Goal: Task Accomplishment & Management: Complete application form

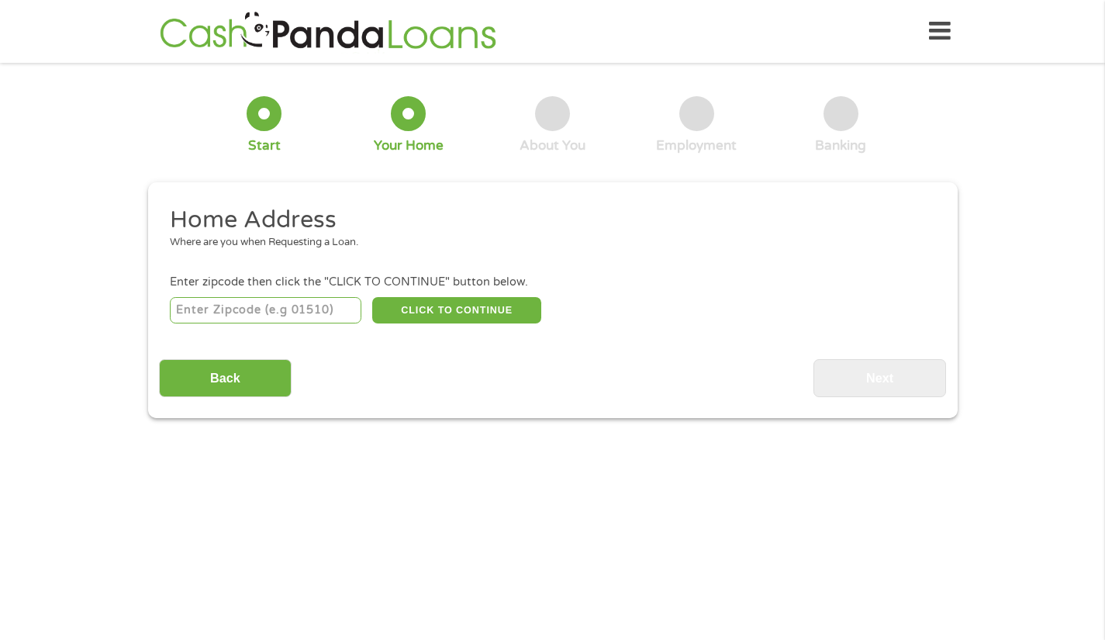
click at [296, 311] on input "number" at bounding box center [266, 310] width 192 height 26
type input "33196"
click at [450, 310] on button "CLICK TO CONTINUE" at bounding box center [456, 310] width 169 height 26
type input "33196"
type input "[GEOGRAPHIC_DATA]"
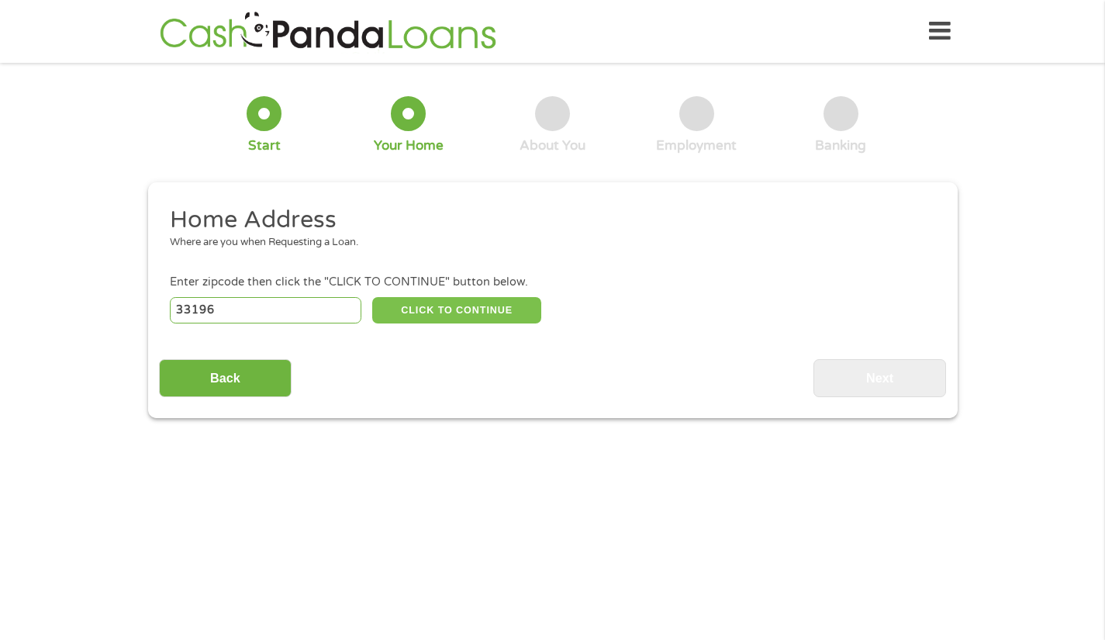
select select "[US_STATE]"
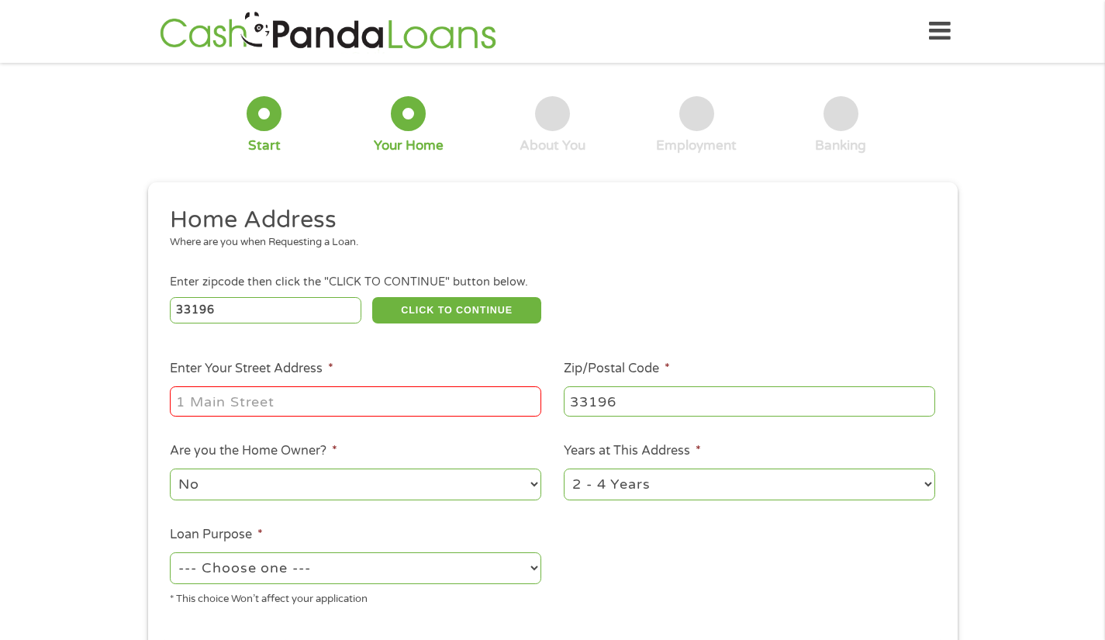
click at [283, 402] on input "Enter Your Street Address *" at bounding box center [355, 400] width 371 height 29
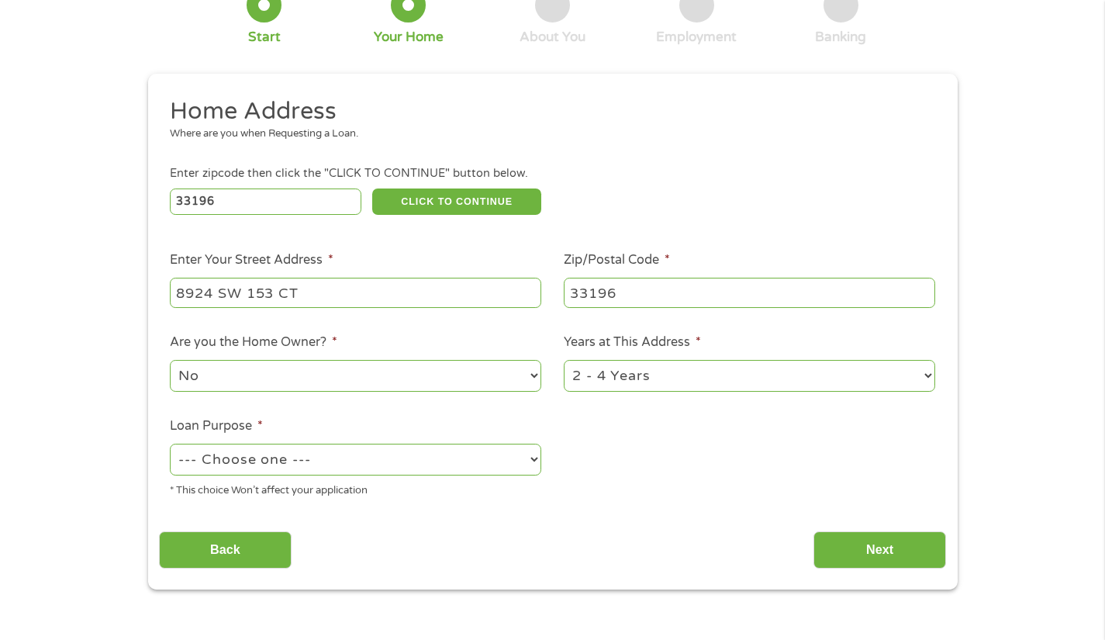
scroll to position [122, 0]
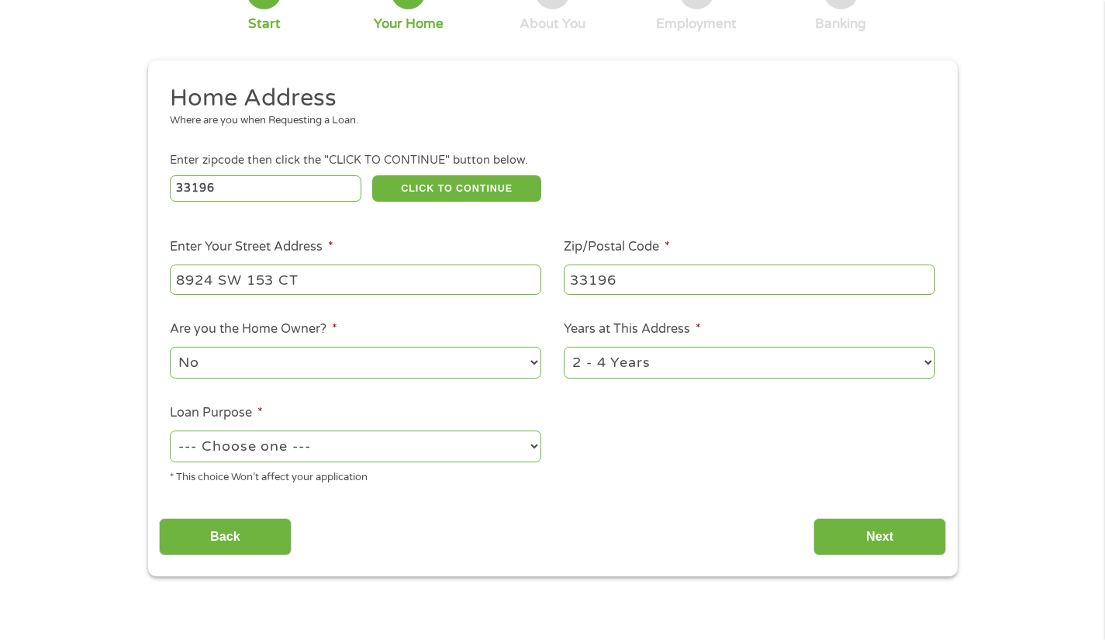
type input "8924 SW 153 CT"
click at [734, 354] on select "1 Year or less 1 - 2 Years 2 - 4 Years Over 4 Years" at bounding box center [749, 363] width 371 height 32
select select "60months"
click at [564, 347] on select "1 Year or less 1 - 2 Years 2 - 4 Years Over 4 Years" at bounding box center [749, 363] width 371 height 32
click at [344, 437] on select "--- Choose one --- Pay Bills Debt Consolidation Home Improvement Major Purchase…" at bounding box center [355, 446] width 371 height 32
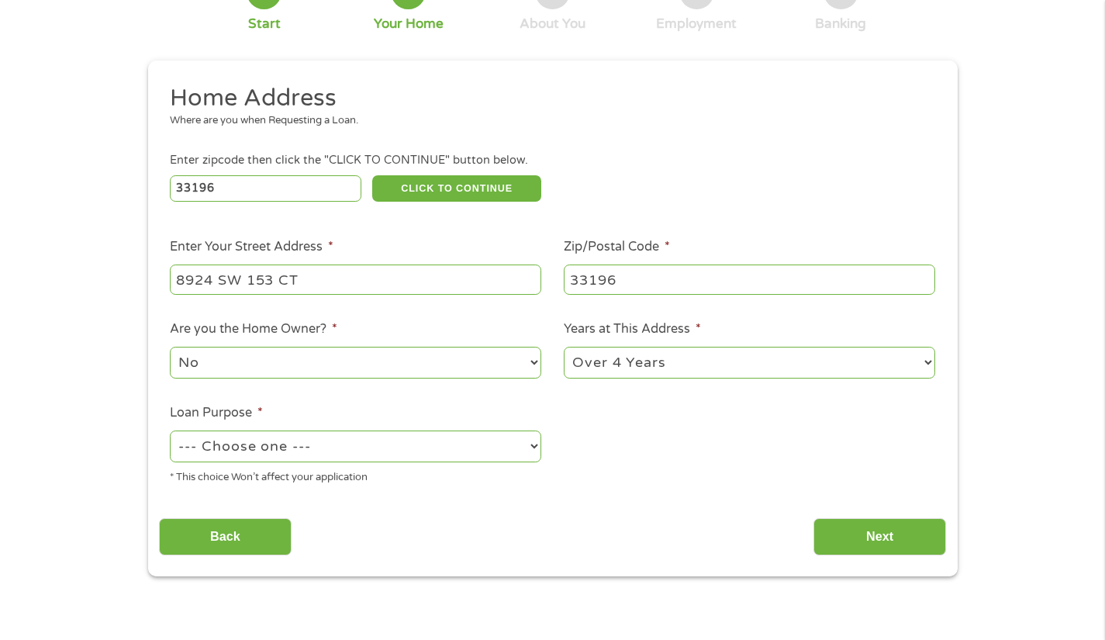
select select "medicalexpenses"
click at [170, 431] on select "--- Choose one --- Pay Bills Debt Consolidation Home Improvement Major Purchase…" at bounding box center [355, 446] width 371 height 32
click at [879, 533] on input "Next" at bounding box center [879, 537] width 133 height 38
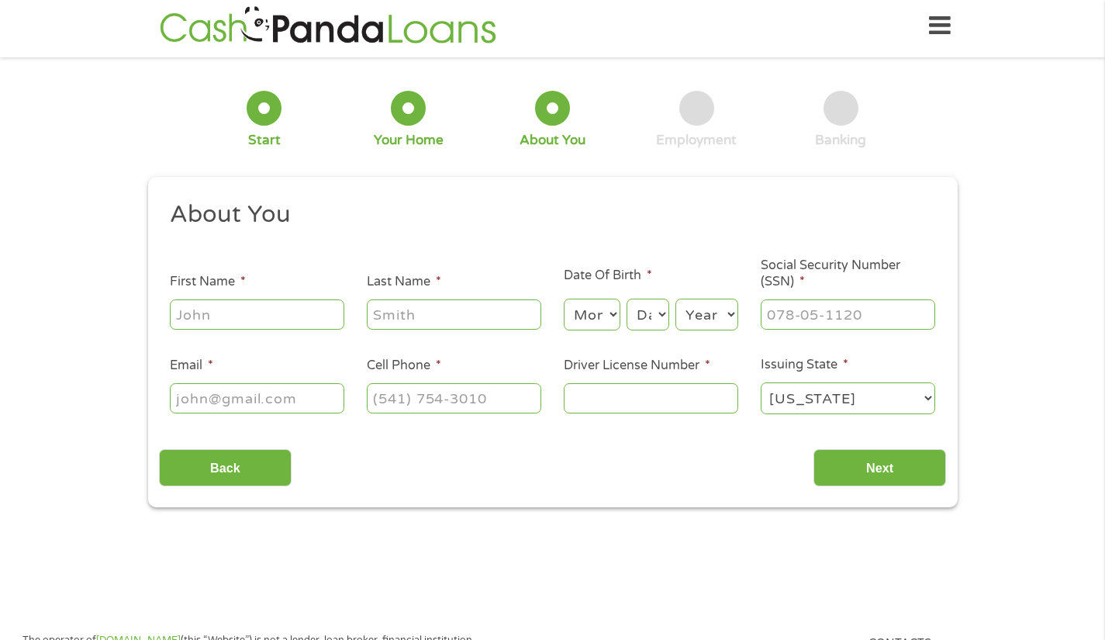
scroll to position [0, 0]
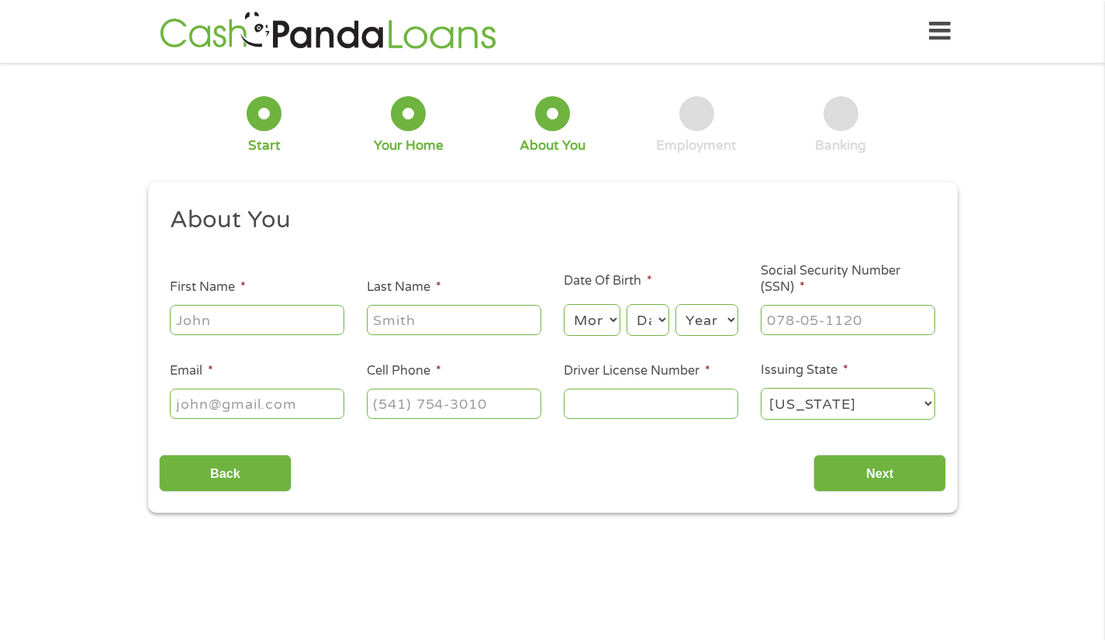
click at [288, 330] on input "First Name *" at bounding box center [257, 319] width 174 height 29
type input "[PERSON_NAME]"
click at [581, 323] on select "Month 1 2 3 4 5 6 7 8 9 10 11 12" at bounding box center [592, 320] width 57 height 32
select select "7"
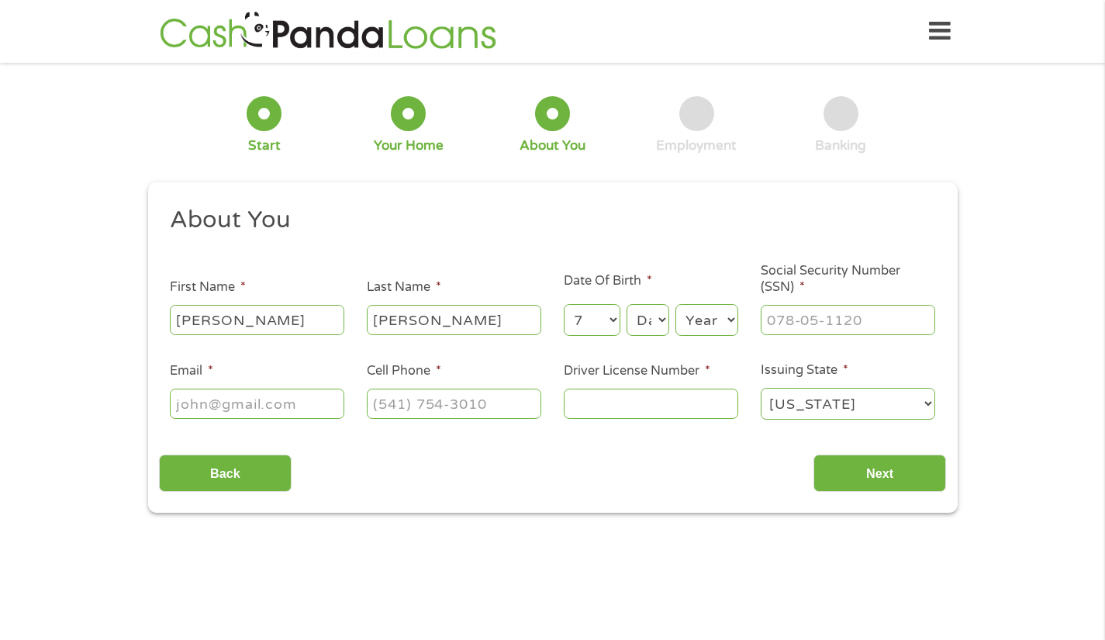
click at [564, 305] on select "Month 1 2 3 4 5 6 7 8 9 10 11 12" at bounding box center [592, 320] width 57 height 32
click at [656, 309] on select "Day 1 2 3 4 5 6 7 8 9 10 11 12 13 14 15 16 17 18 19 20 21 22 23 24 25 26 27 28 …" at bounding box center [648, 320] width 42 height 32
select select "10"
click at [627, 305] on select "Day 1 2 3 4 5 6 7 8 9 10 11 12 13 14 15 16 17 18 19 20 21 22 23 24 25 26 27 28 …" at bounding box center [648, 320] width 42 height 32
click at [699, 330] on select "Year [DATE] 2006 2005 2004 2003 2002 2001 2000 1999 1998 1997 1996 1995 1994 19…" at bounding box center [706, 320] width 63 height 32
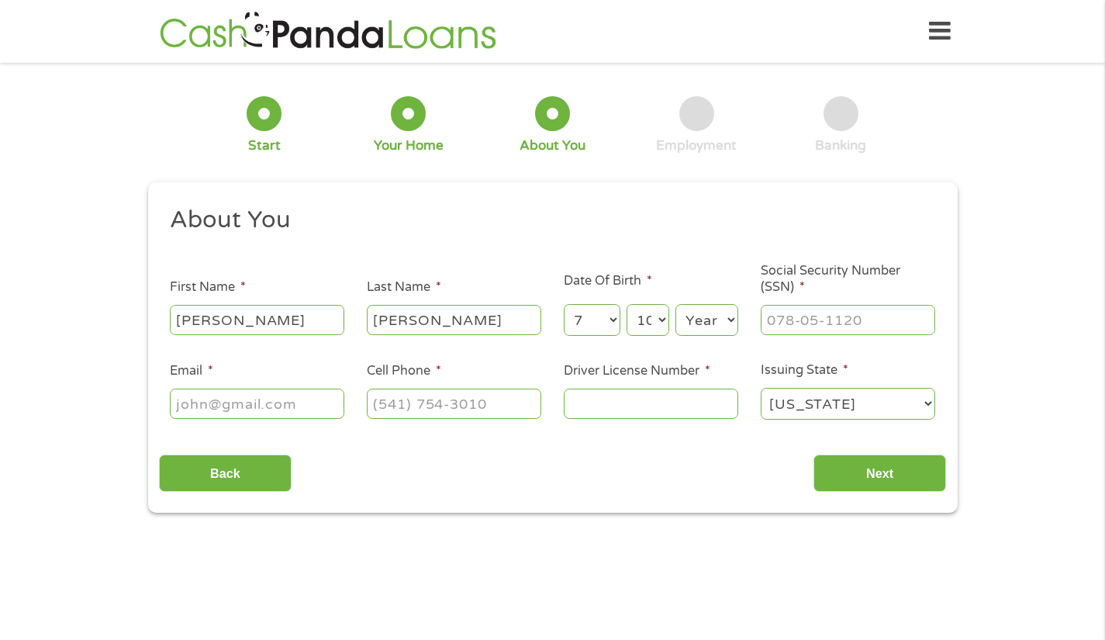
select select "1982"
click at [675, 305] on select "Year [DATE] 2006 2005 2004 2003 2002 2001 2000 1999 1998 1997 1996 1995 1994 19…" at bounding box center [706, 320] width 63 height 32
click at [805, 330] on input "___-__-____" at bounding box center [848, 319] width 174 height 29
type input "594-42-4052"
click at [222, 402] on input "Email *" at bounding box center [257, 402] width 174 height 29
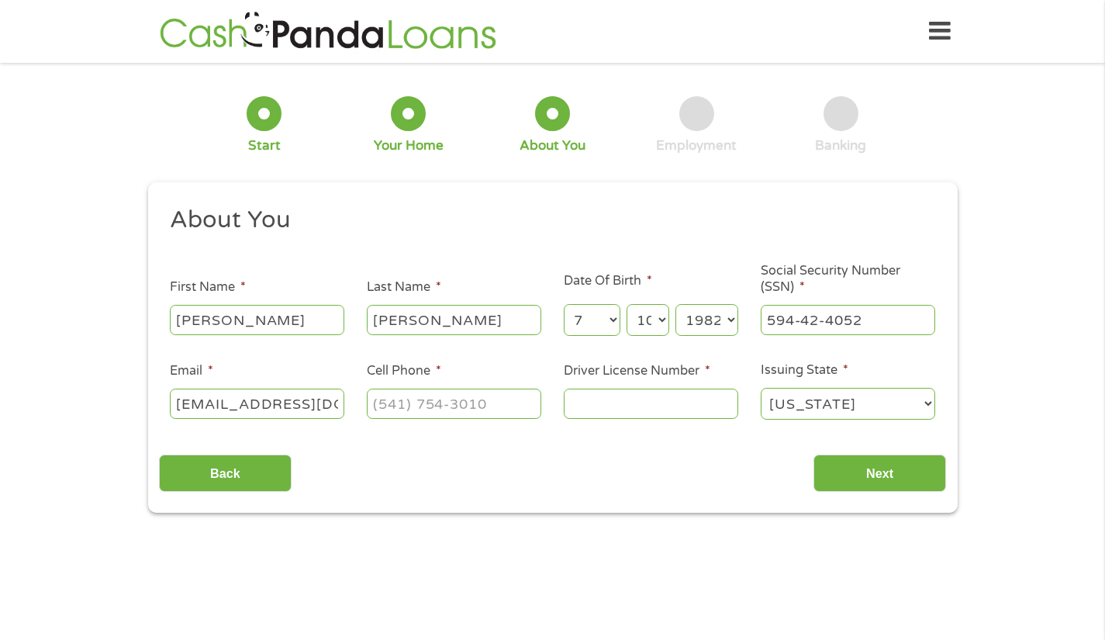
type input "[EMAIL_ADDRESS][DOMAIN_NAME]"
type input "[PHONE_NUMBER]"
type input "L200921822500"
click at [880, 473] on input "Next" at bounding box center [879, 473] width 133 height 38
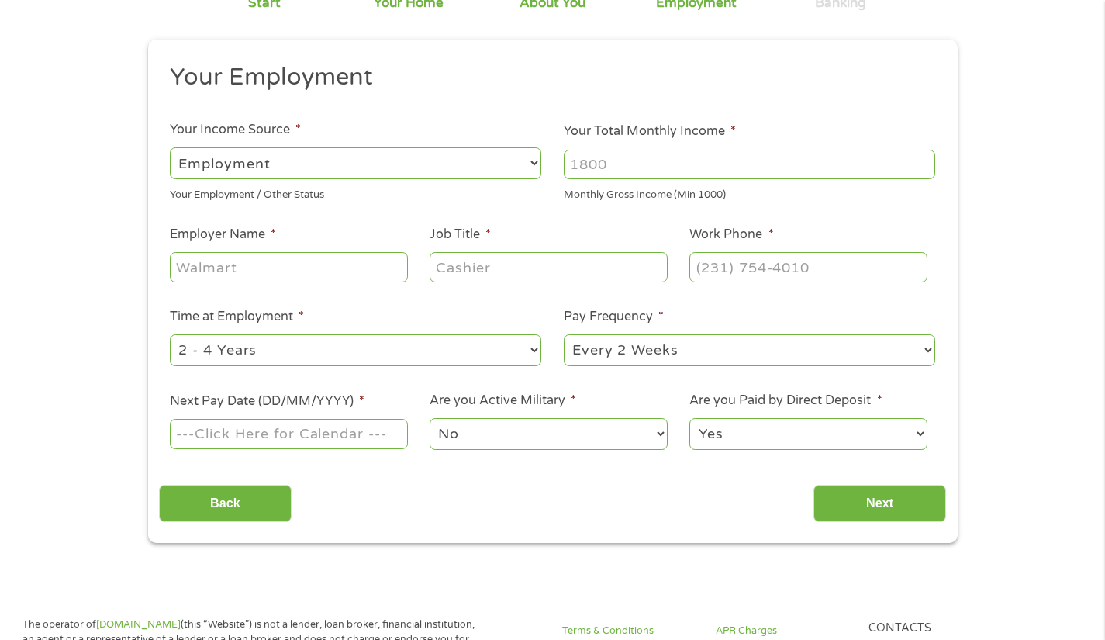
scroll to position [152, 0]
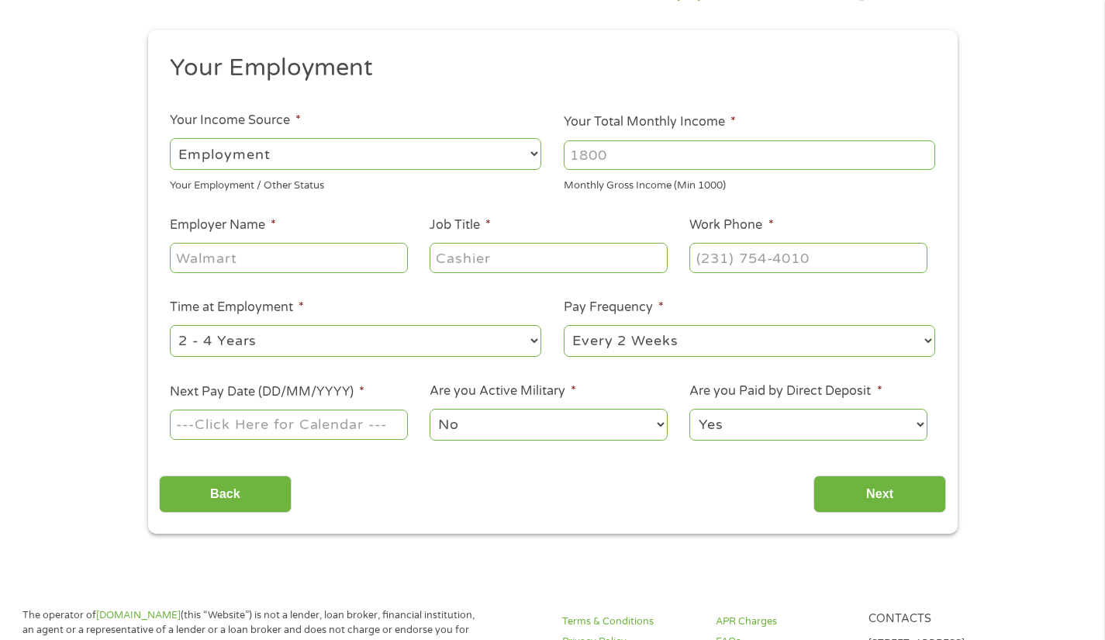
click at [676, 152] on input "Your Total Monthly Income *" at bounding box center [749, 154] width 371 height 29
type input "3500"
click at [216, 260] on input "Employer Name *" at bounding box center [288, 257] width 237 height 29
type input "JFS Risk Advisors"
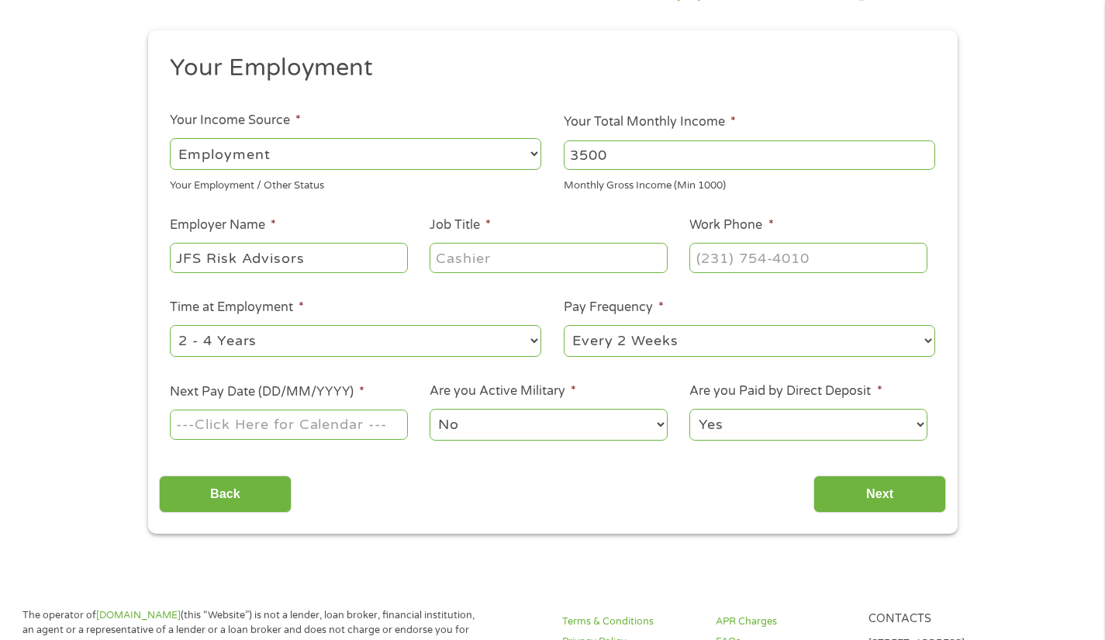
click at [476, 263] on input "Job Title *" at bounding box center [548, 257] width 237 height 29
type input "Insurance Agent"
click at [729, 257] on input "(___) ___-____" at bounding box center [807, 257] width 237 height 29
type input "[PHONE_NUMBER]"
click at [407, 350] on select "--- Choose one --- 1 Year or less 1 - 2 Years 2 - 4 Years Over 4 Years" at bounding box center [355, 341] width 371 height 32
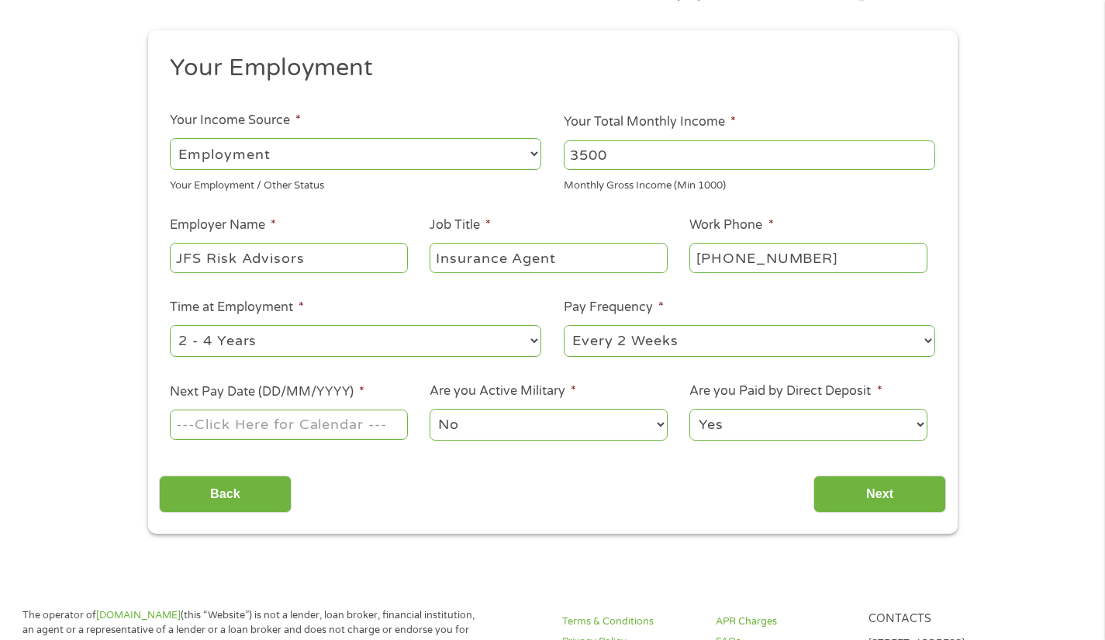
select select "60months"
click at [170, 325] on select "--- Choose one --- 1 Year or less 1 - 2 Years 2 - 4 Years Over 4 Years" at bounding box center [355, 341] width 371 height 32
click at [726, 350] on select "--- Choose one --- Every 2 Weeks Every Week Monthly Semi-Monthly" at bounding box center [749, 341] width 371 height 32
select select "semimonthly"
click at [564, 325] on select "--- Choose one --- Every 2 Weeks Every Week Monthly Semi-Monthly" at bounding box center [749, 341] width 371 height 32
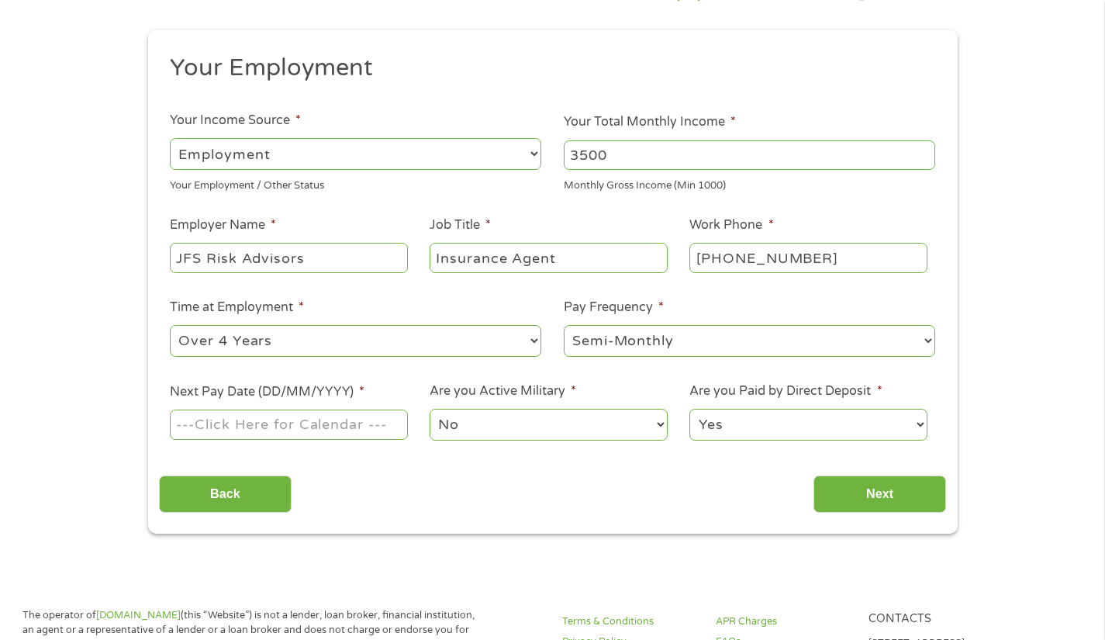
click at [345, 426] on input "Next Pay Date (DD/MM/YYYY) *" at bounding box center [288, 423] width 237 height 29
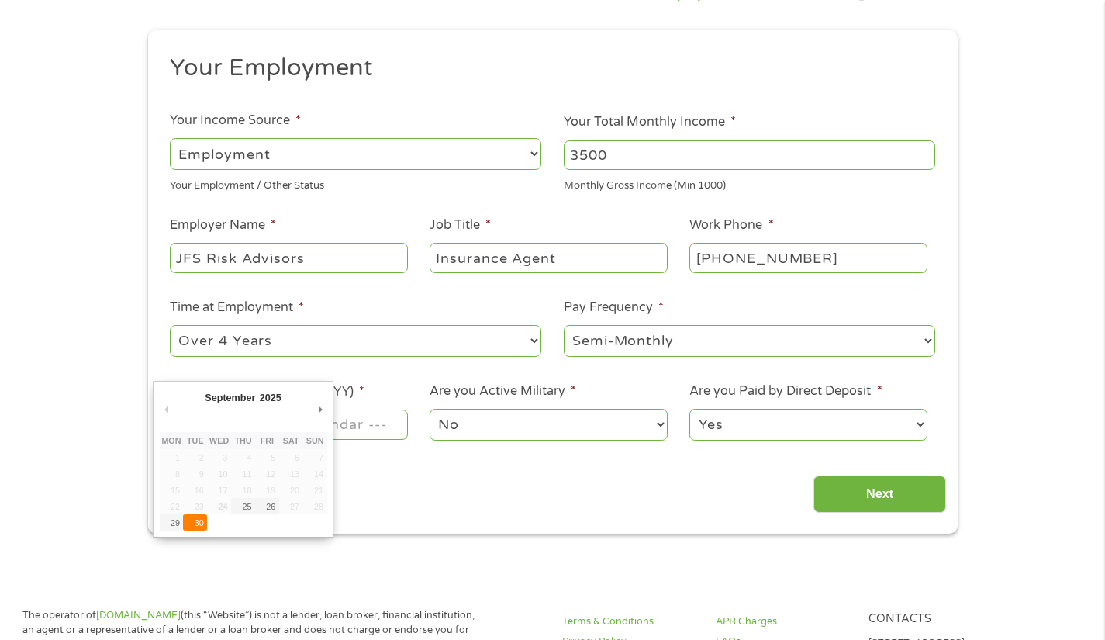
type input "[DATE]"
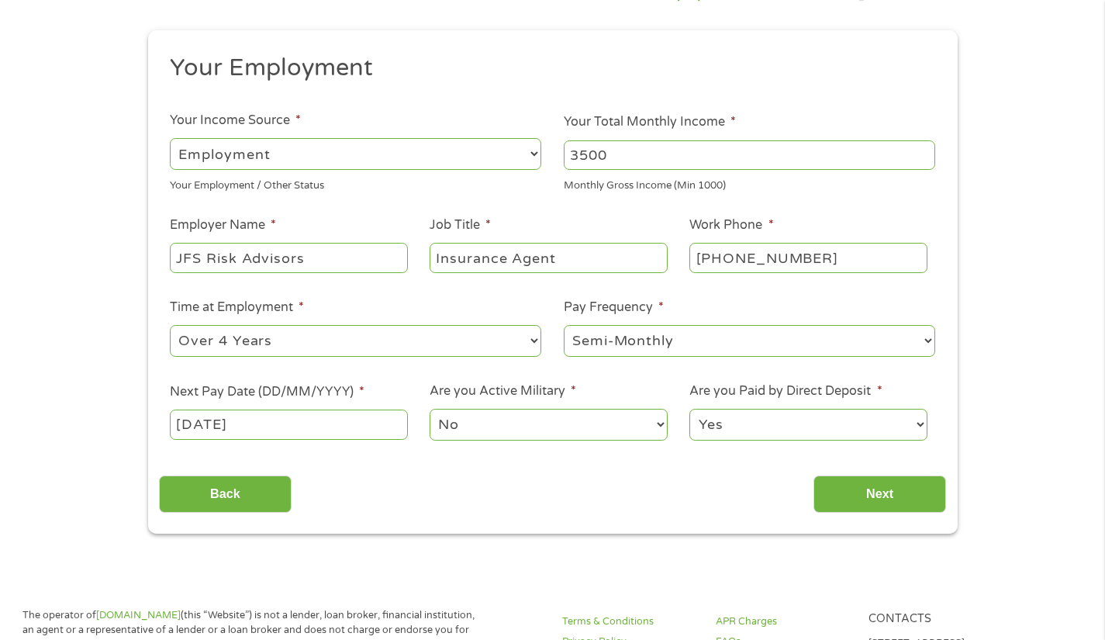
click at [521, 430] on select "No Yes" at bounding box center [548, 425] width 237 height 32
click at [866, 489] on input "Next" at bounding box center [879, 494] width 133 height 38
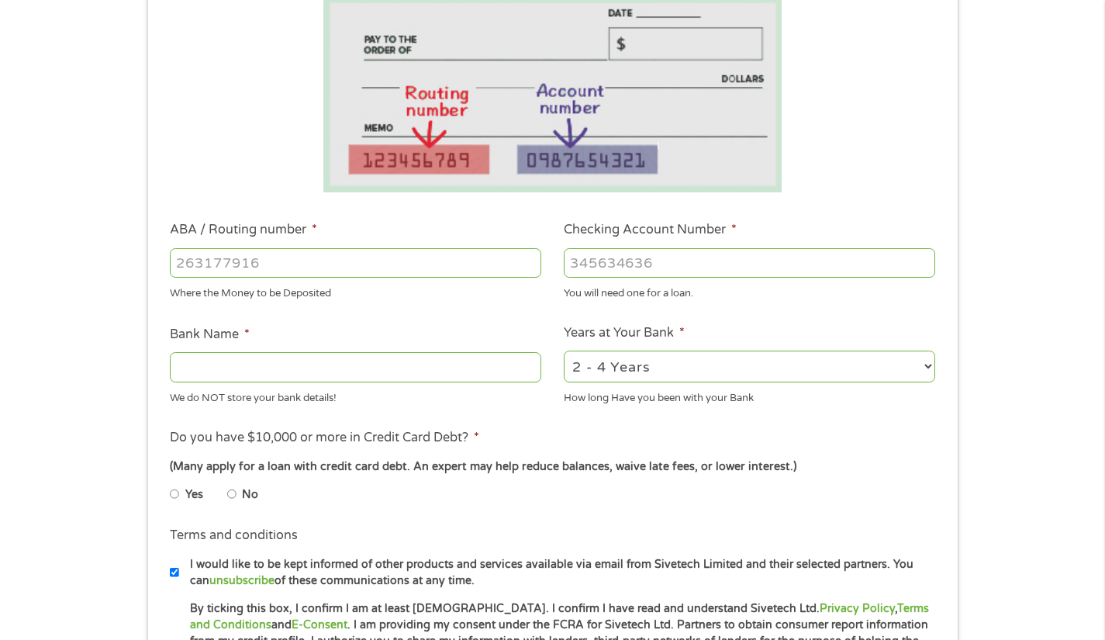
scroll to position [283, 0]
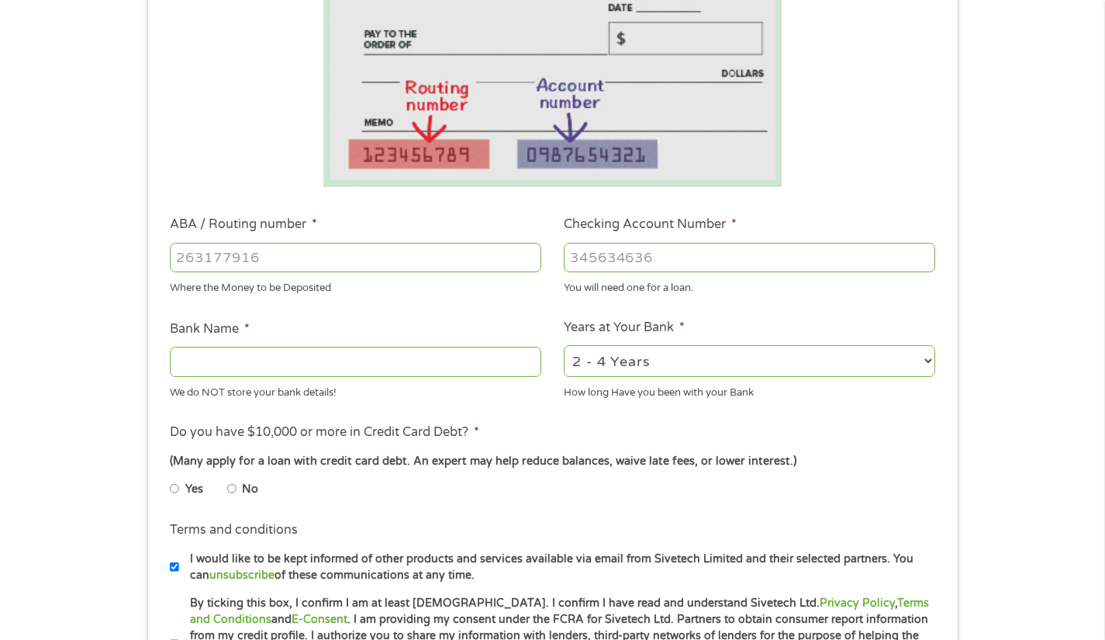
click at [288, 264] on input "ABA / Routing number *" at bounding box center [355, 257] width 371 height 29
type input "063100277"
type input "BANK OF AMERICA NA"
type input "063100277"
click at [613, 253] on input "Checking Account Number *" at bounding box center [749, 257] width 371 height 29
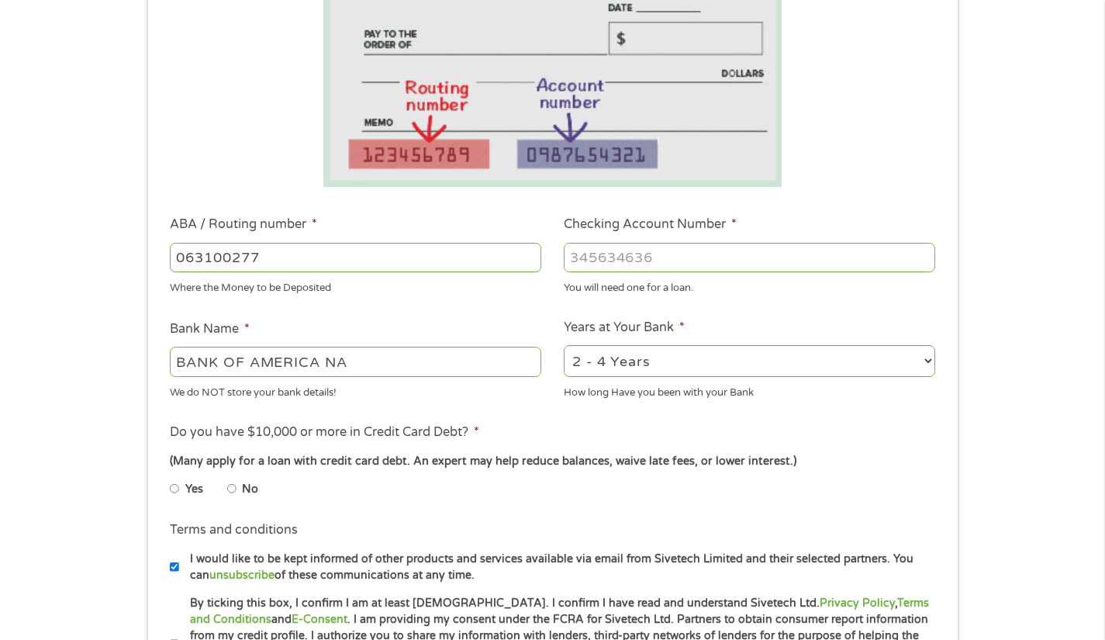
click at [613, 253] on input "Checking Account Number *" at bounding box center [749, 257] width 371 height 29
type input "898157432034"
click at [689, 373] on select "2 - 4 Years 6 - 12 Months 1 - 2 Years Over 4 Years" at bounding box center [749, 361] width 371 height 32
select select "60months"
click at [564, 345] on select "2 - 4 Years 6 - 12 Months 1 - 2 Years Over 4 Years" at bounding box center [749, 361] width 371 height 32
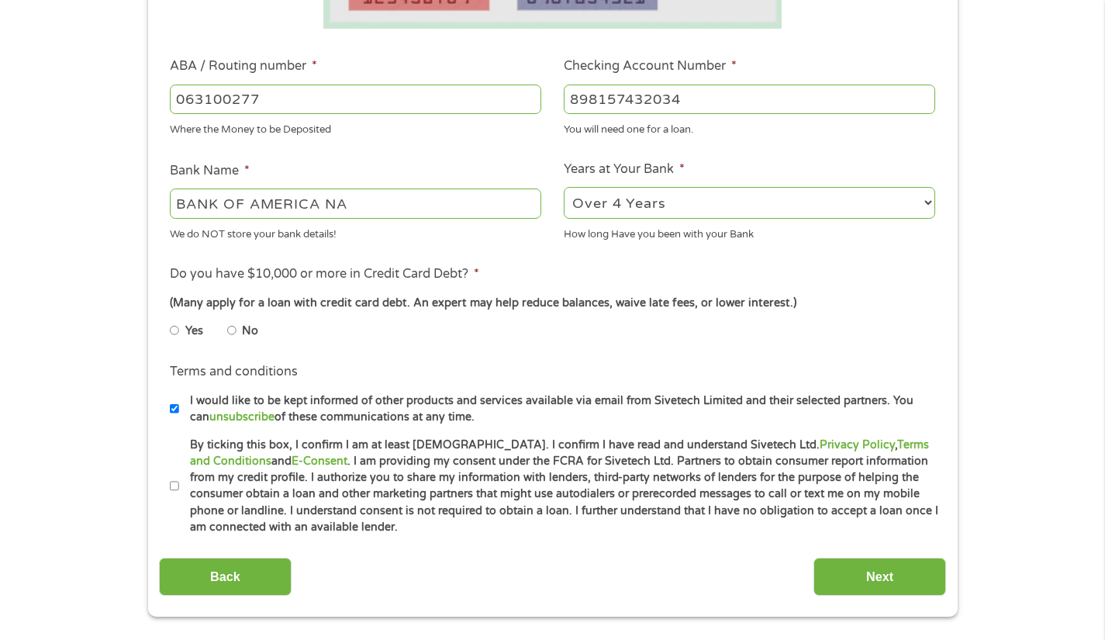
scroll to position [454, 0]
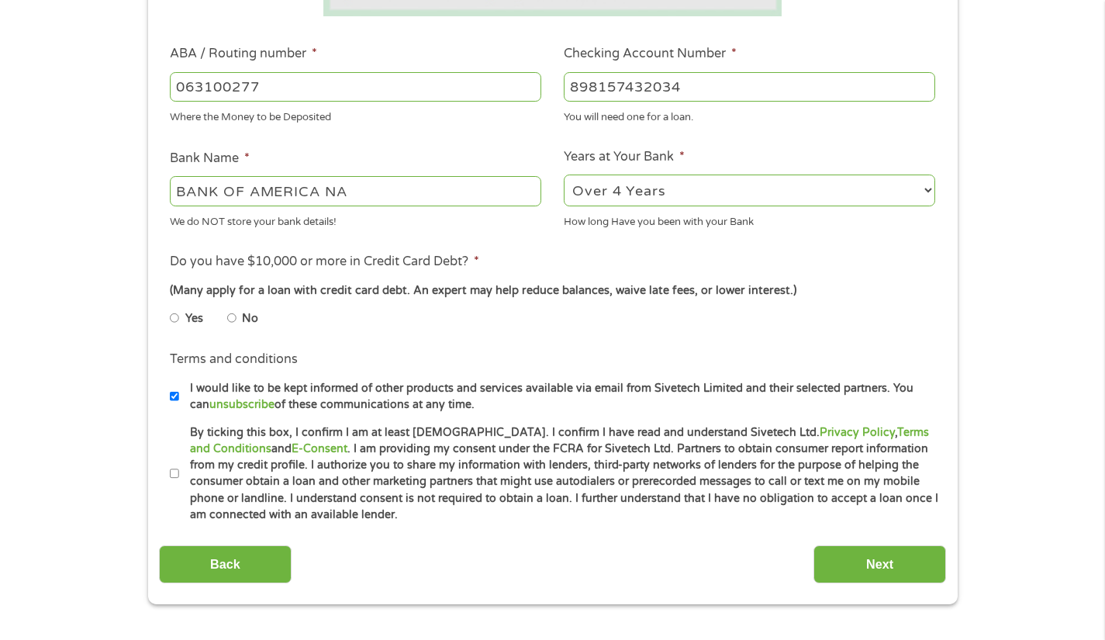
click at [233, 320] on input "No" at bounding box center [231, 318] width 9 height 25
radio input "true"
click at [173, 395] on input "I would like to be kept informed of other products and services available via e…" at bounding box center [174, 396] width 9 height 25
checkbox input "false"
click at [174, 472] on input "By ticking this box, I confirm I am at least [DEMOGRAPHIC_DATA]. I confirm I ha…" at bounding box center [174, 473] width 9 height 25
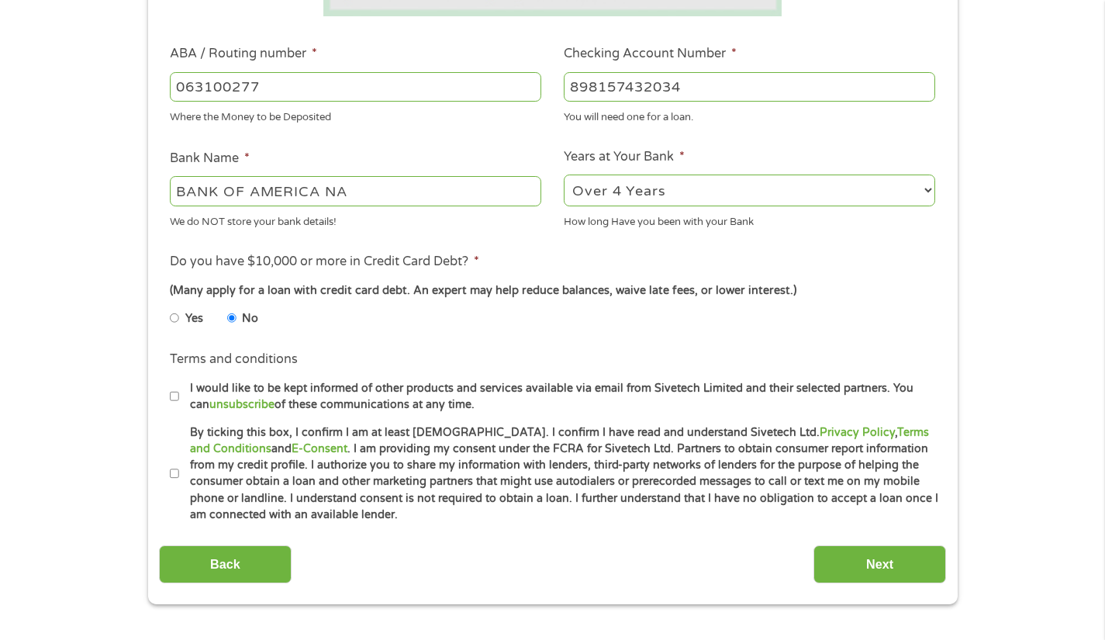
checkbox input "true"
click at [895, 568] on input "Next" at bounding box center [879, 564] width 133 height 38
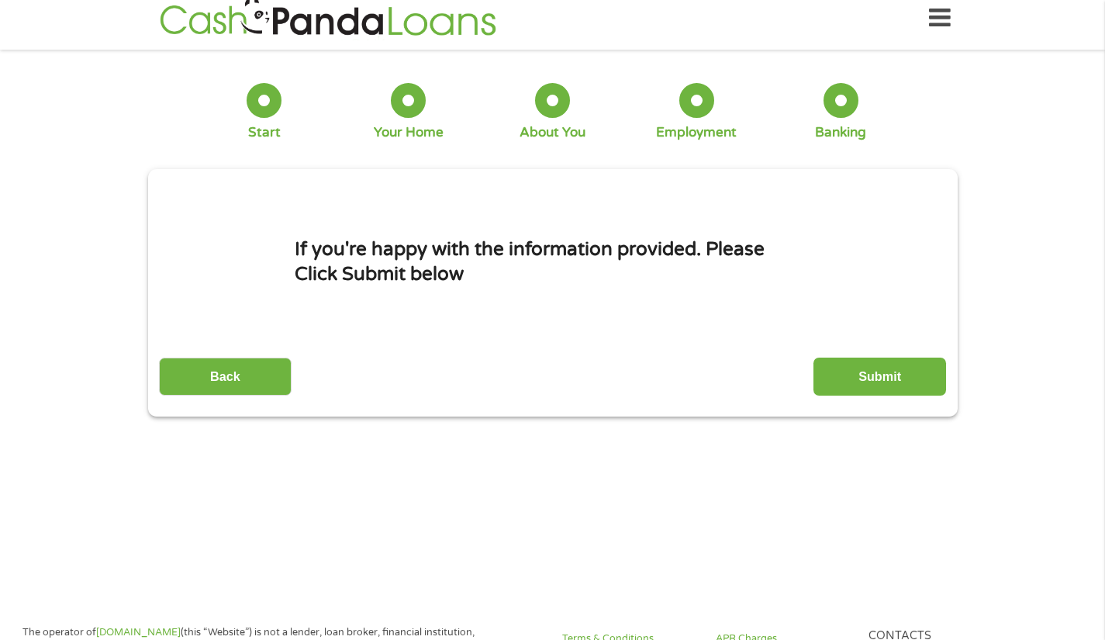
scroll to position [0, 0]
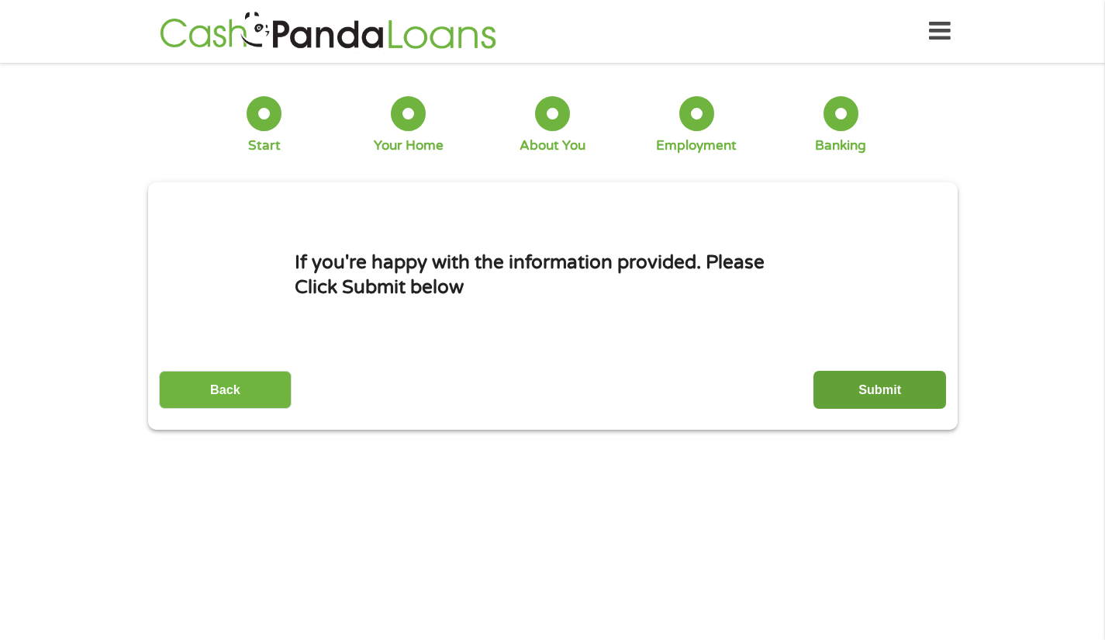
click at [884, 378] on input "Submit" at bounding box center [879, 390] width 133 height 38
